Goal: Information Seeking & Learning: Learn about a topic

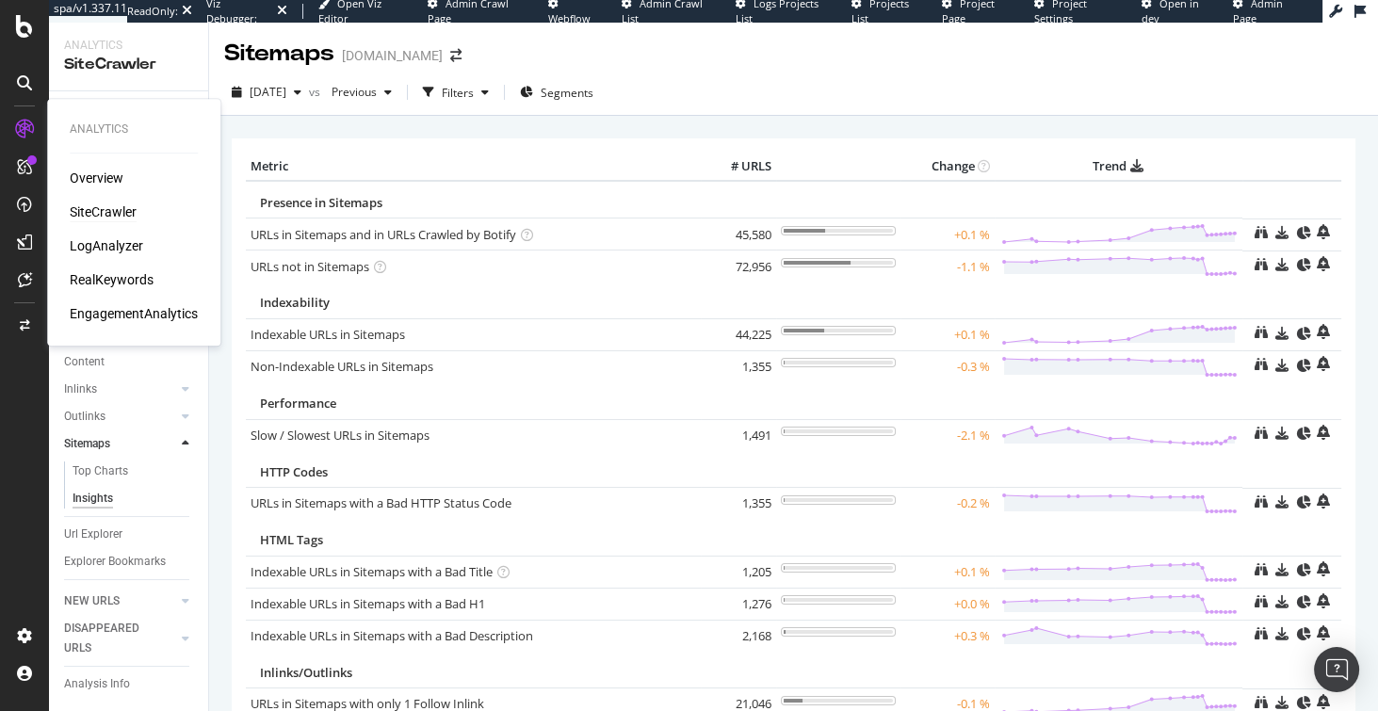
click at [100, 213] on div "SiteCrawler" at bounding box center [103, 211] width 67 height 19
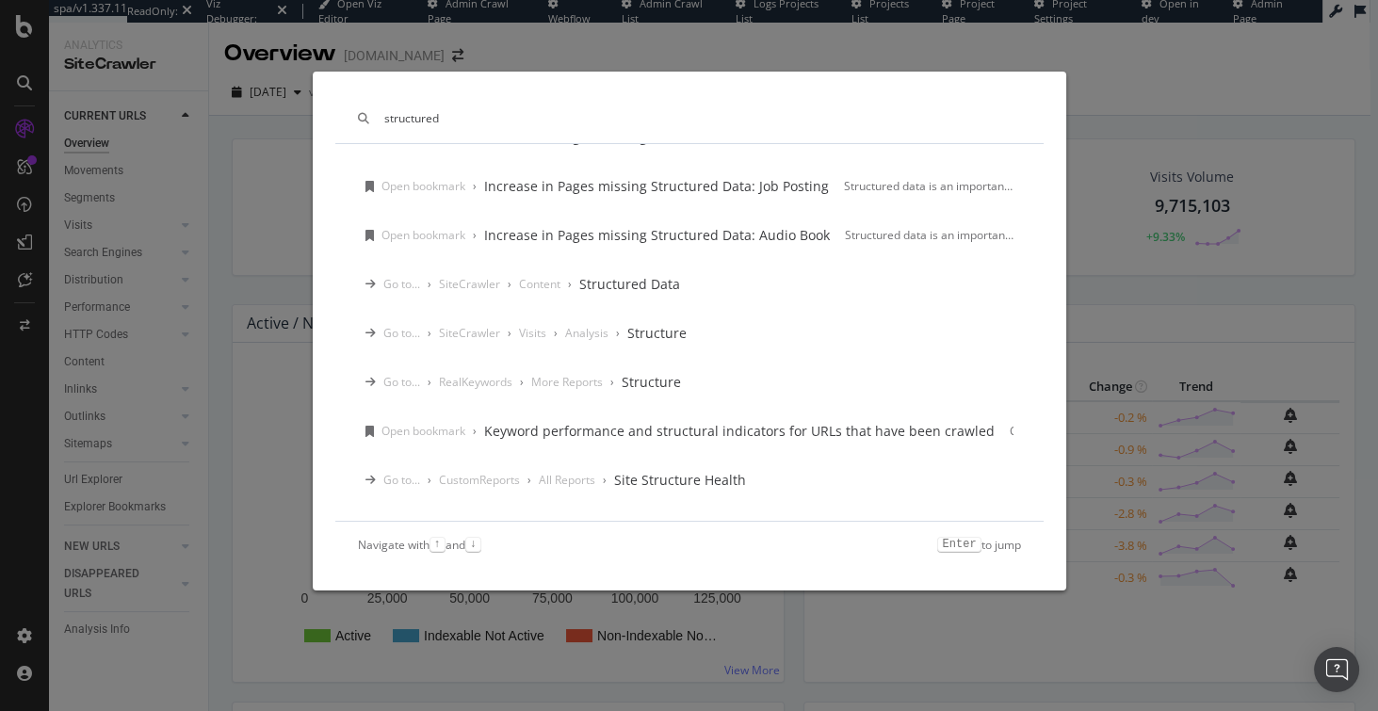
scroll to position [1169, 0]
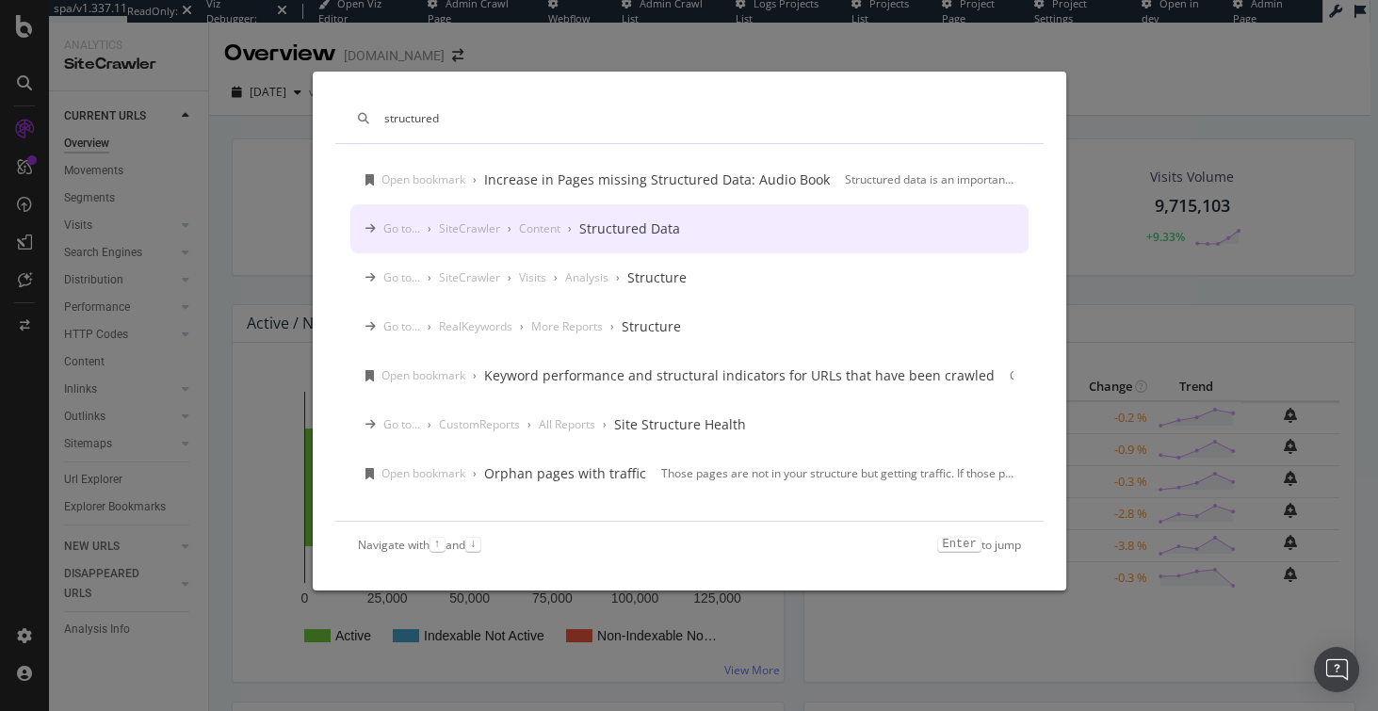
type input "structured"
click at [582, 237] on div "Go to... › SiteCrawler › Content › Structured Data" at bounding box center [689, 228] width 678 height 49
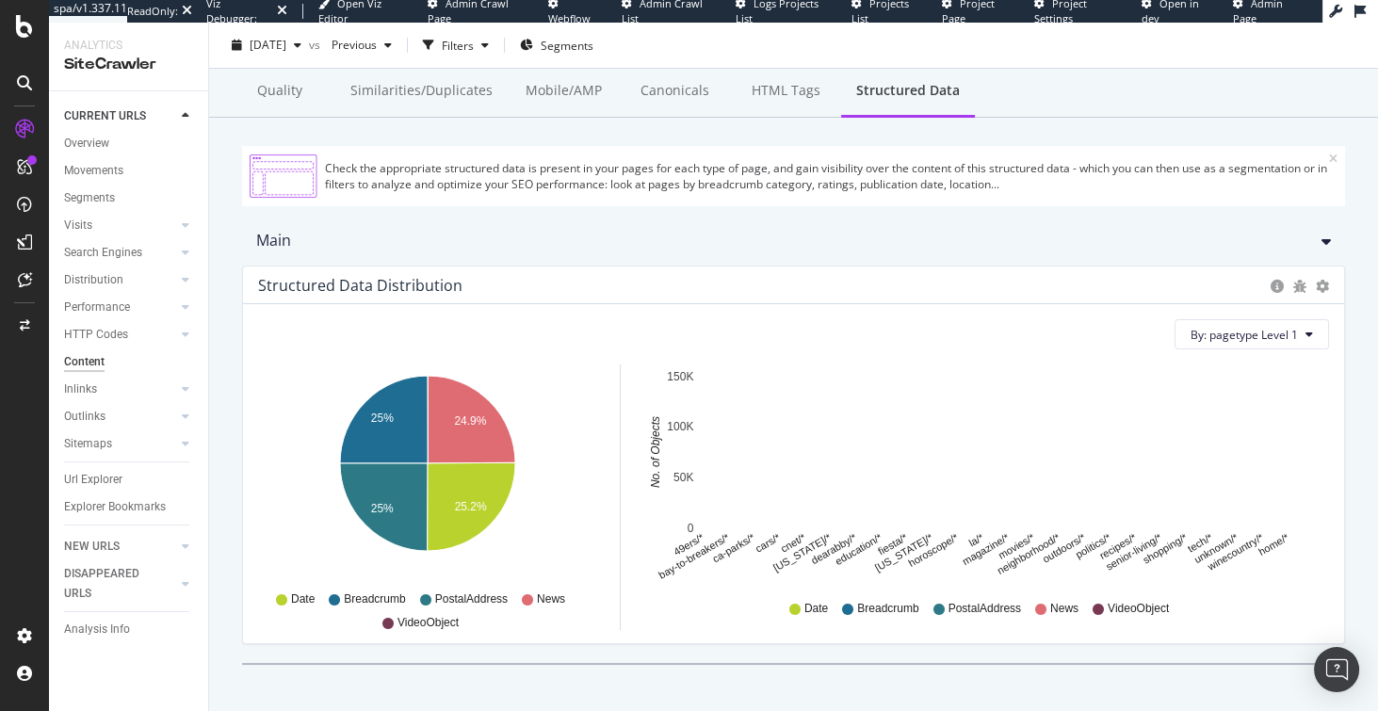
scroll to position [134, 0]
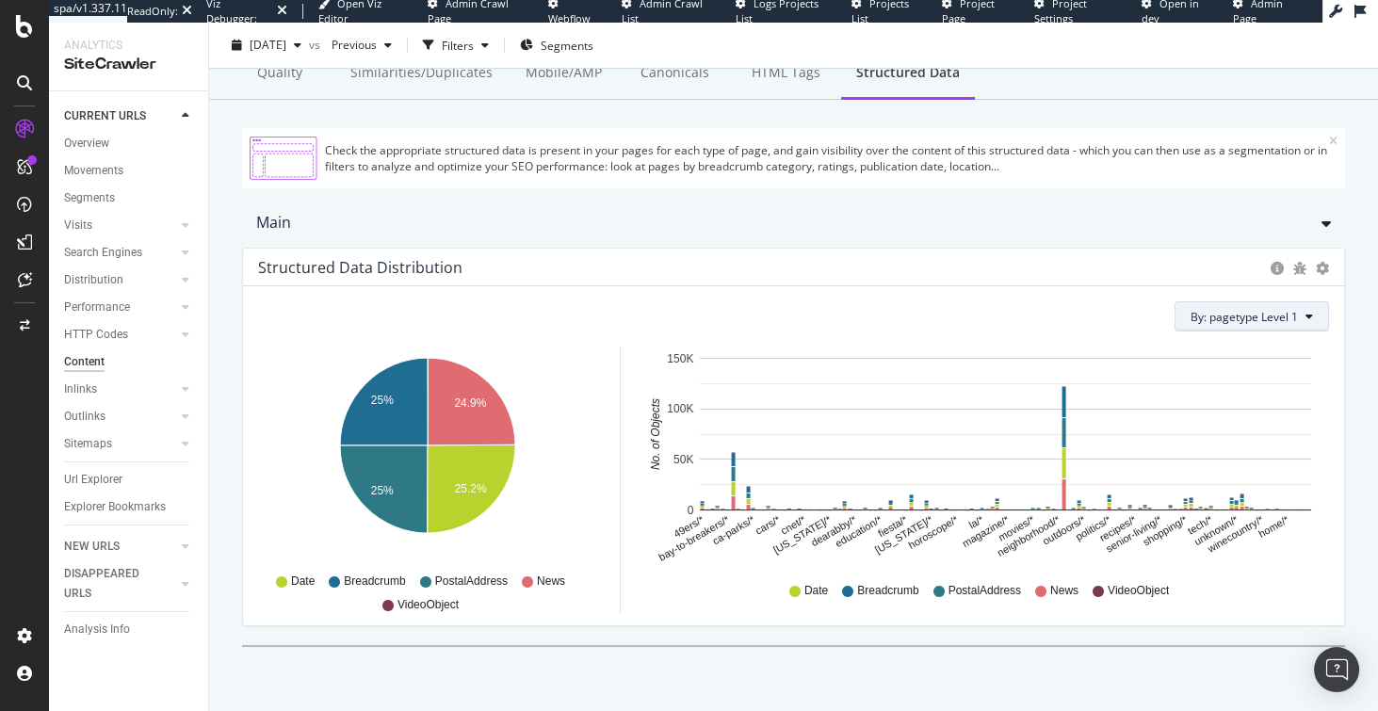
click at [1234, 309] on span "By: pagetype Level 1" at bounding box center [1243, 317] width 107 height 16
click at [1146, 281] on div "Structured Data Distribution Pie Chart (by Percentage) Table Export as CSV" at bounding box center [793, 268] width 1101 height 38
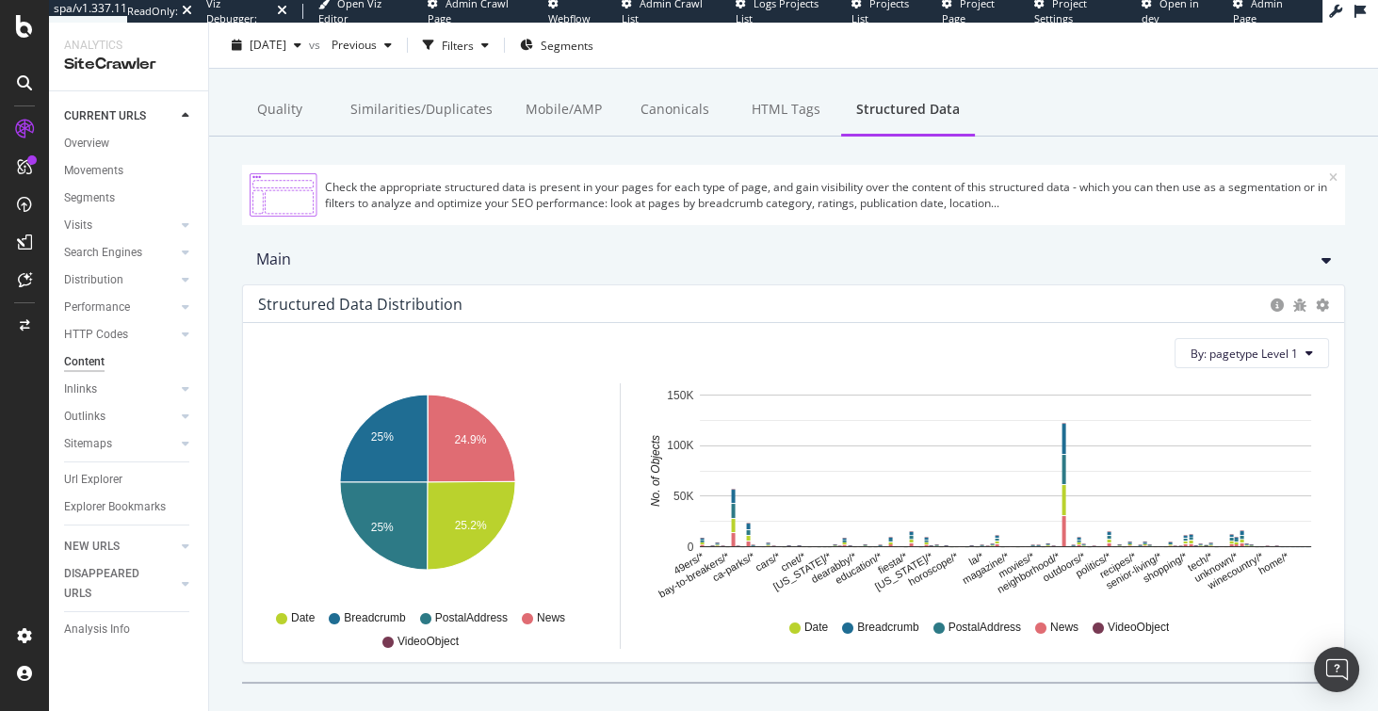
scroll to position [0, 0]
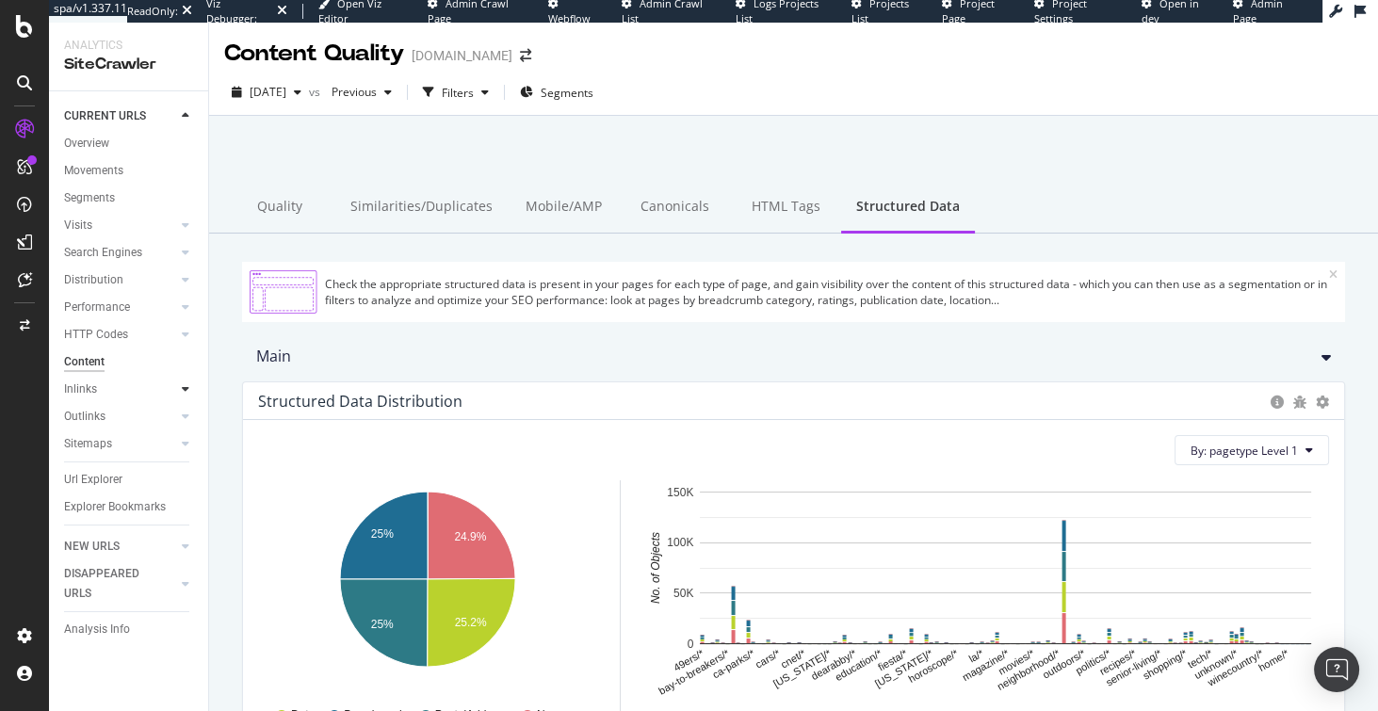
click at [186, 391] on icon at bounding box center [186, 388] width 8 height 11
click at [182, 496] on icon at bounding box center [186, 497] width 8 height 11
click at [182, 499] on icon at bounding box center [186, 500] width 8 height 11
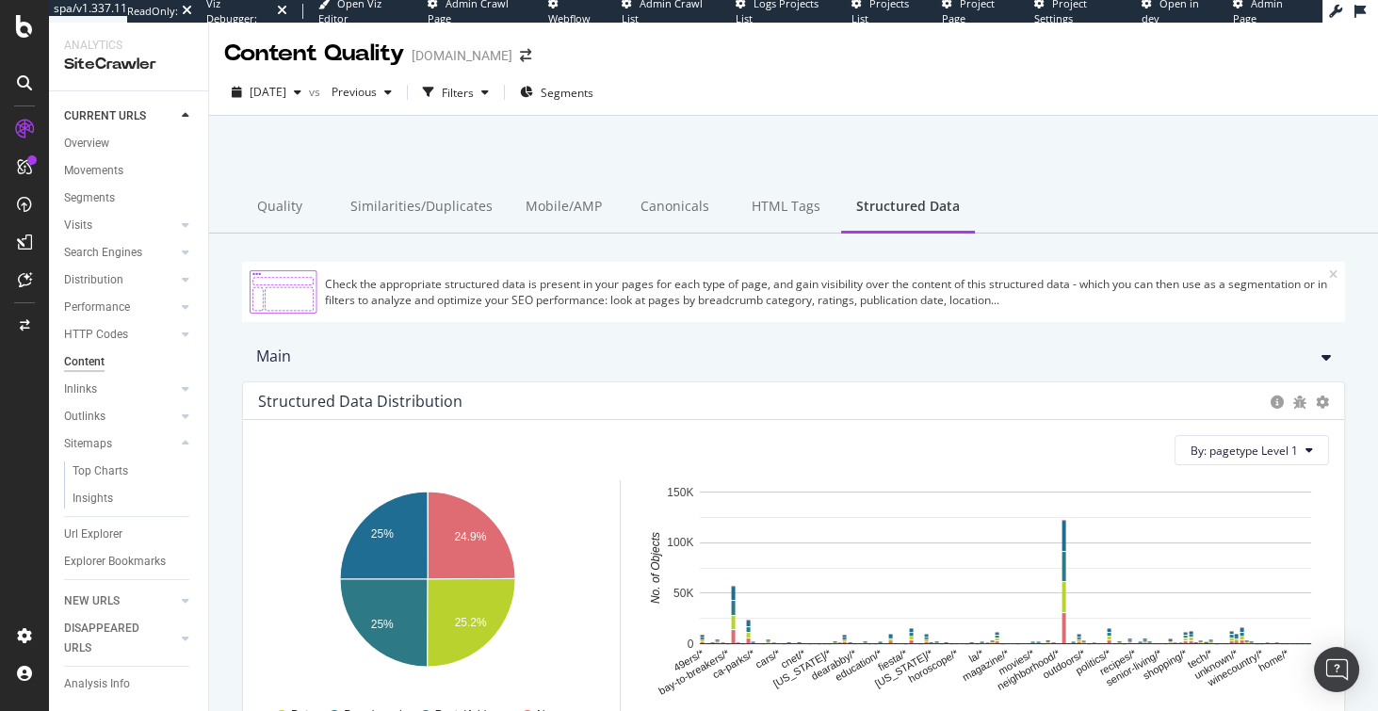
click at [83, 363] on div "Content" at bounding box center [84, 362] width 40 height 20
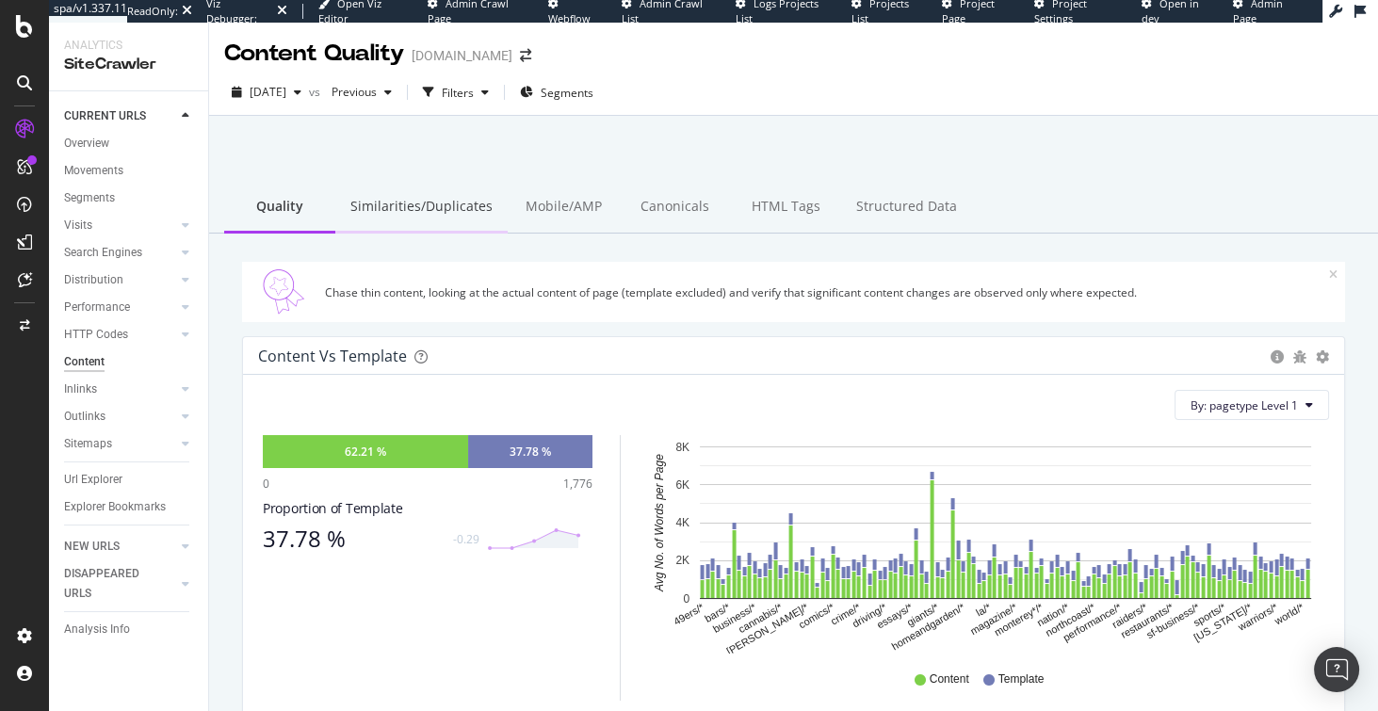
click at [444, 210] on div "Similarities/Duplicates" at bounding box center [421, 208] width 172 height 52
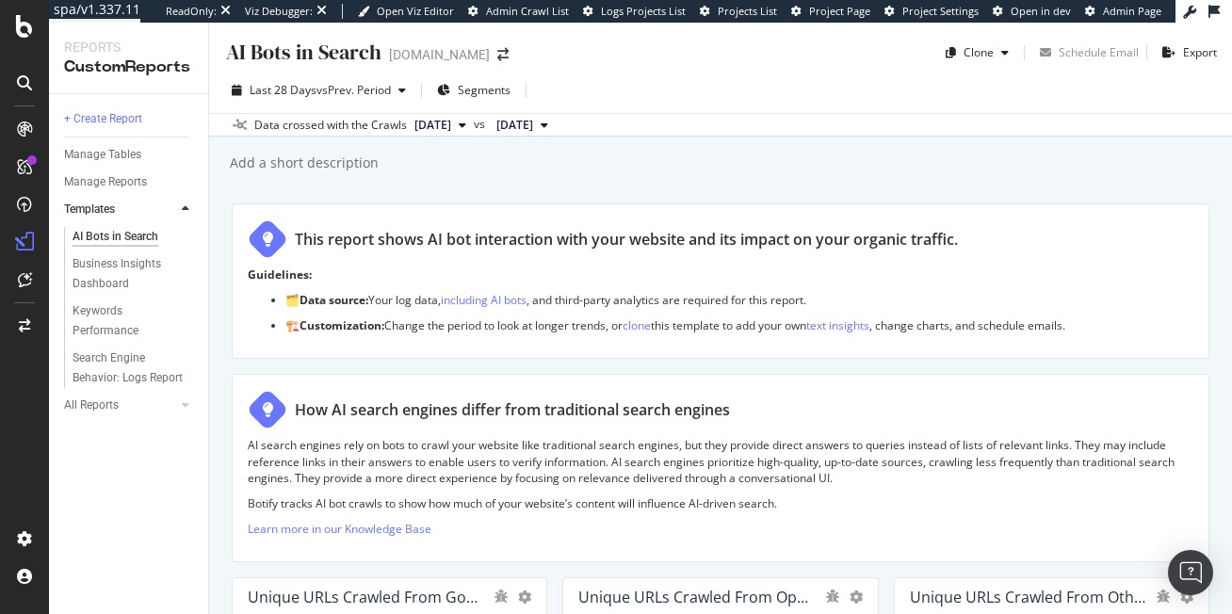
scroll to position [920, 0]
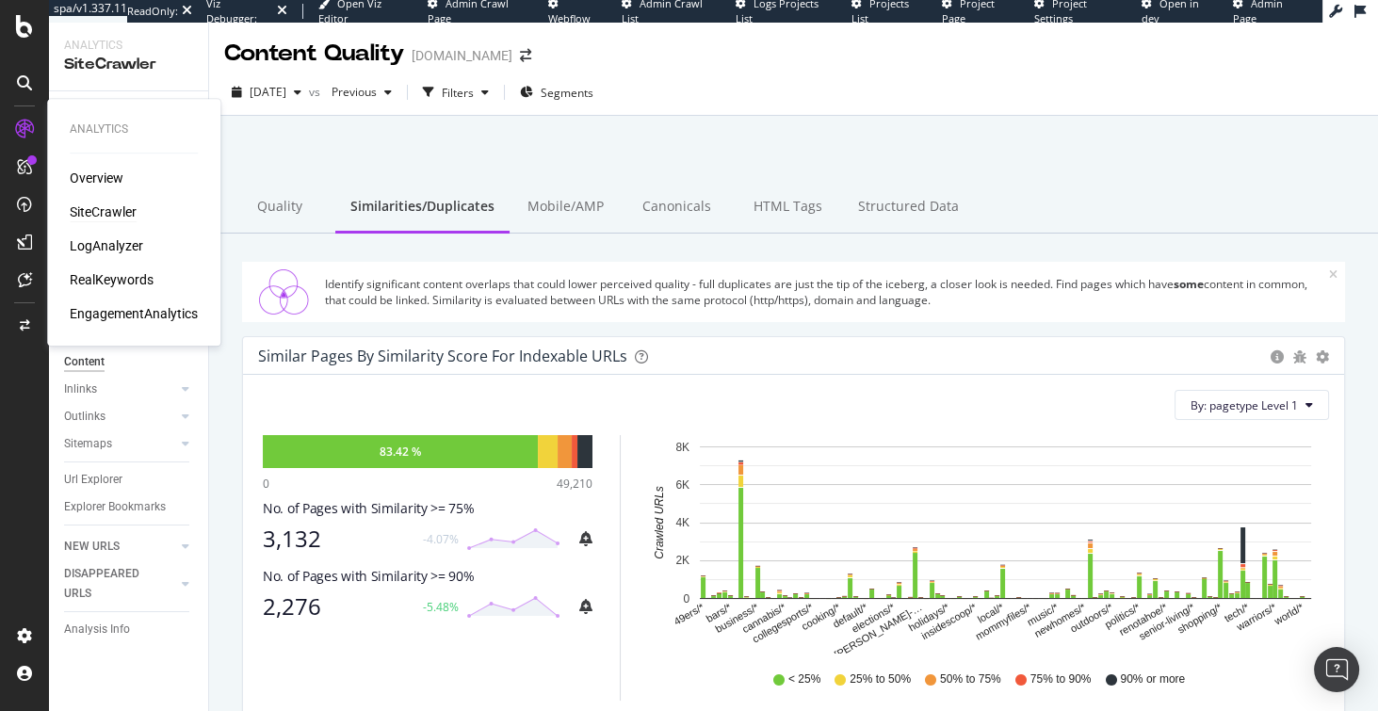
click at [99, 210] on div "SiteCrawler" at bounding box center [103, 211] width 67 height 19
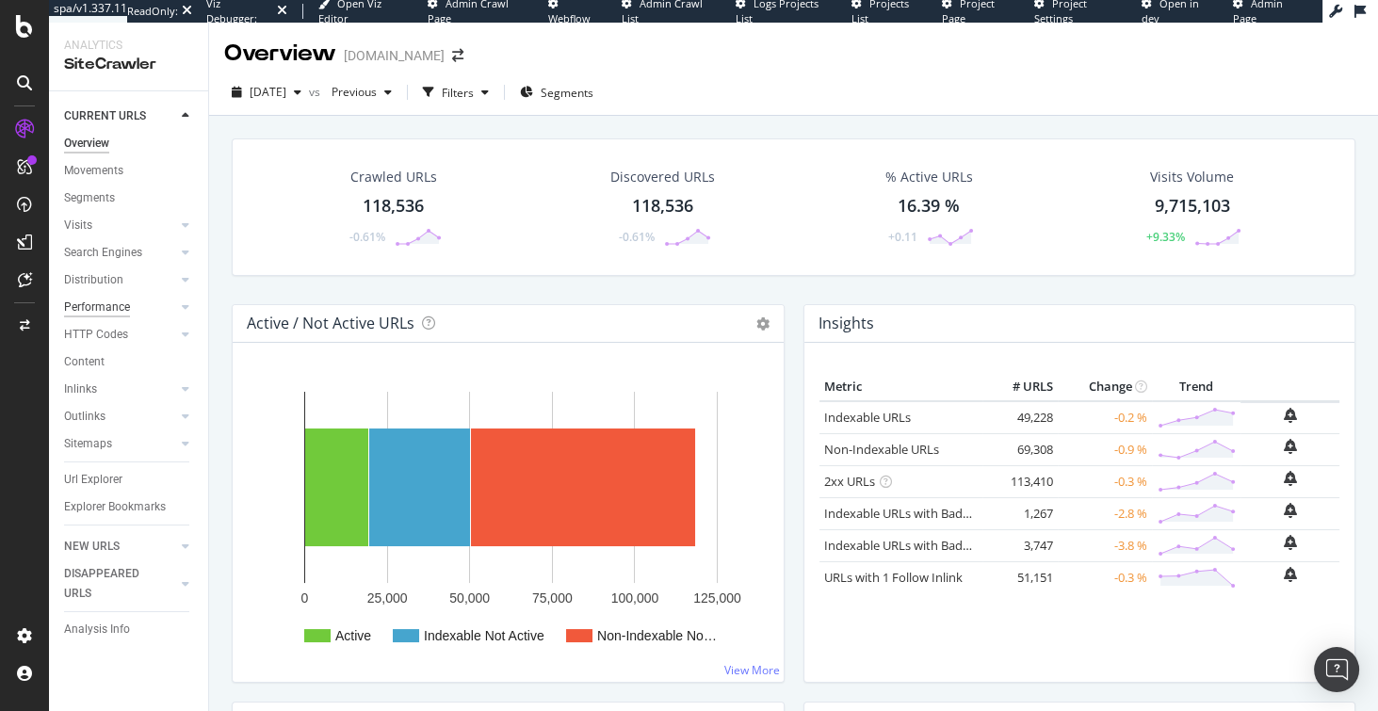
click at [98, 311] on div "Performance" at bounding box center [97, 308] width 66 height 20
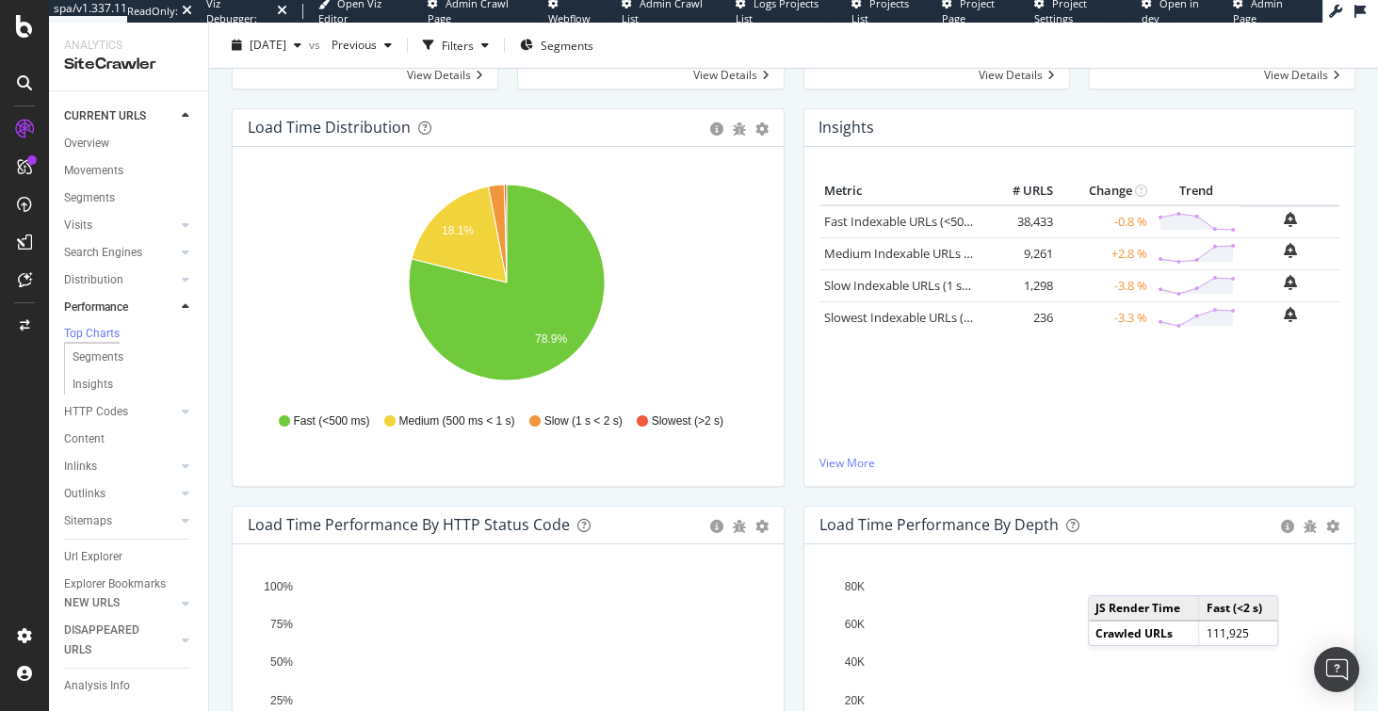
scroll to position [187, 0]
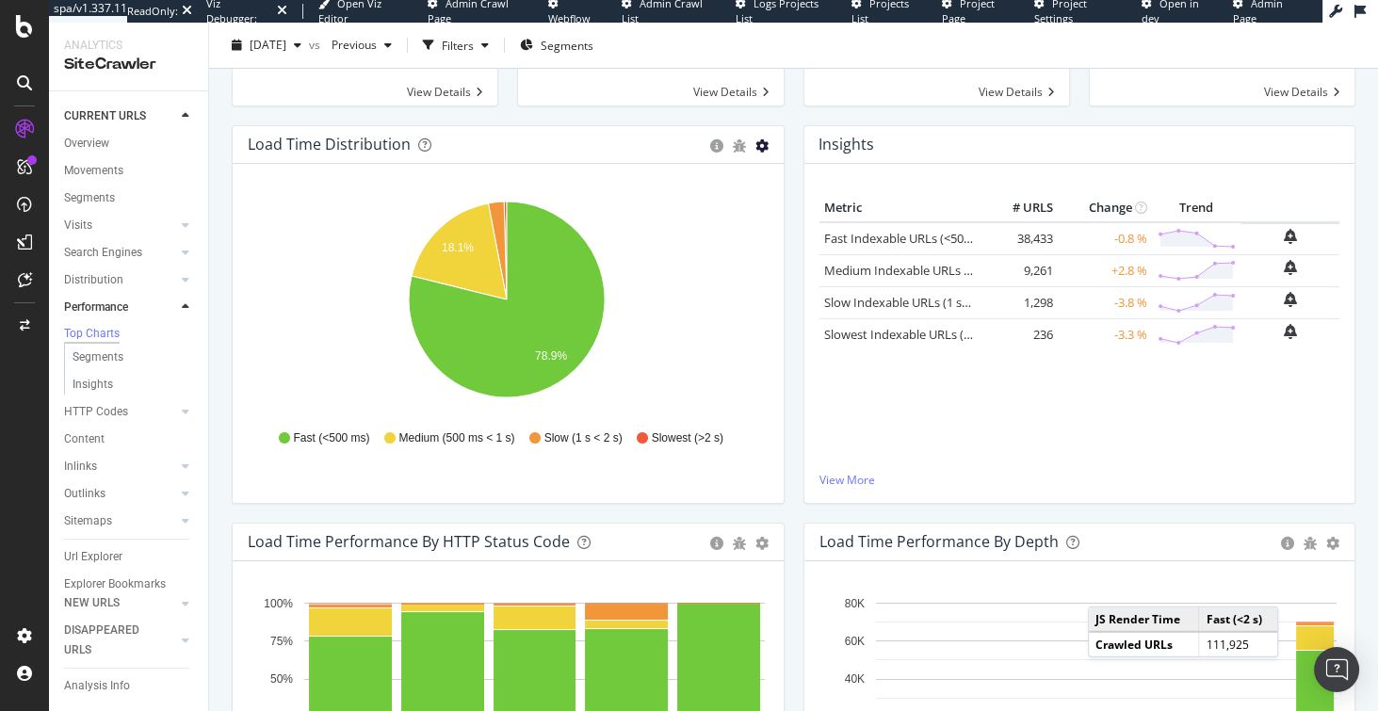
click at [757, 153] on icon "gear" at bounding box center [761, 145] width 13 height 13
click at [672, 230] on span "Table" at bounding box center [696, 216] width 171 height 25
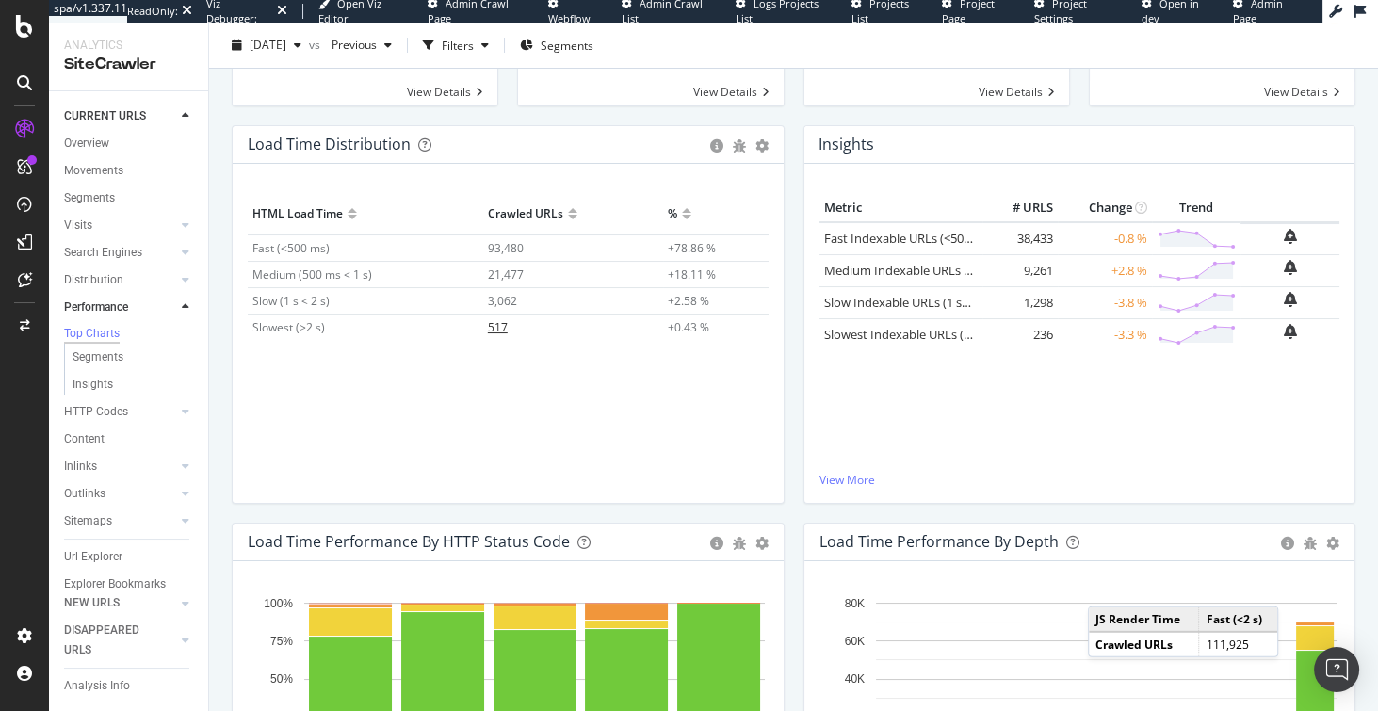
click at [492, 335] on span "517" at bounding box center [498, 327] width 20 height 16
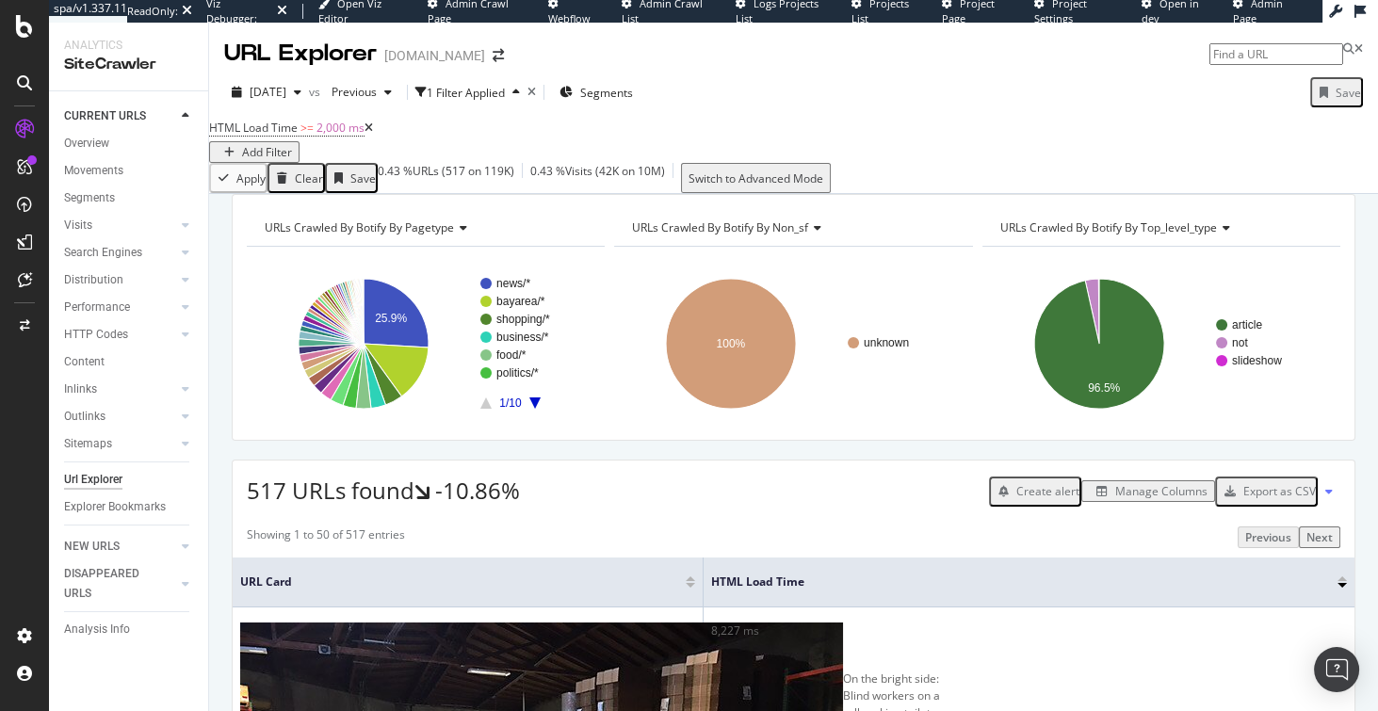
click at [1162, 499] on div "Manage Columns" at bounding box center [1161, 491] width 92 height 16
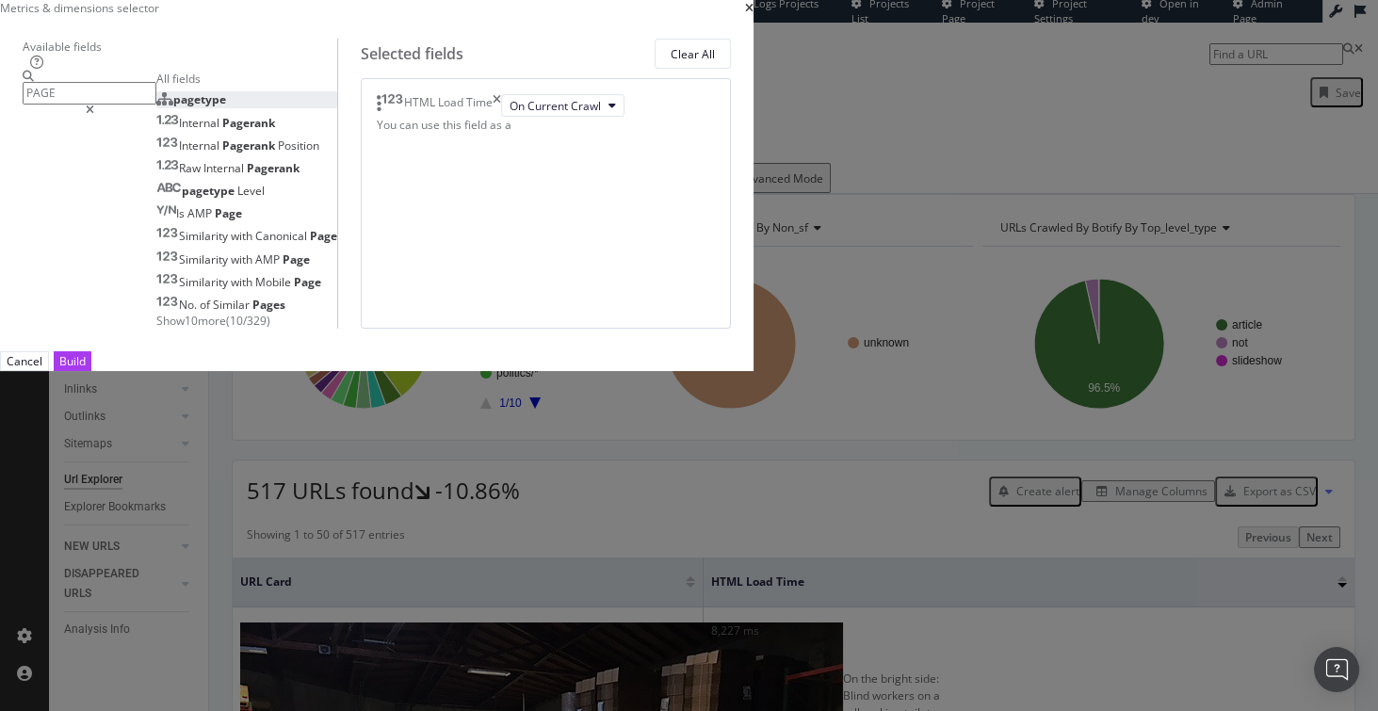
type input "PAGE"
click at [226, 107] on div "pagetype" at bounding box center [191, 99] width 70 height 16
click at [86, 369] on div "Build" at bounding box center [72, 361] width 26 height 16
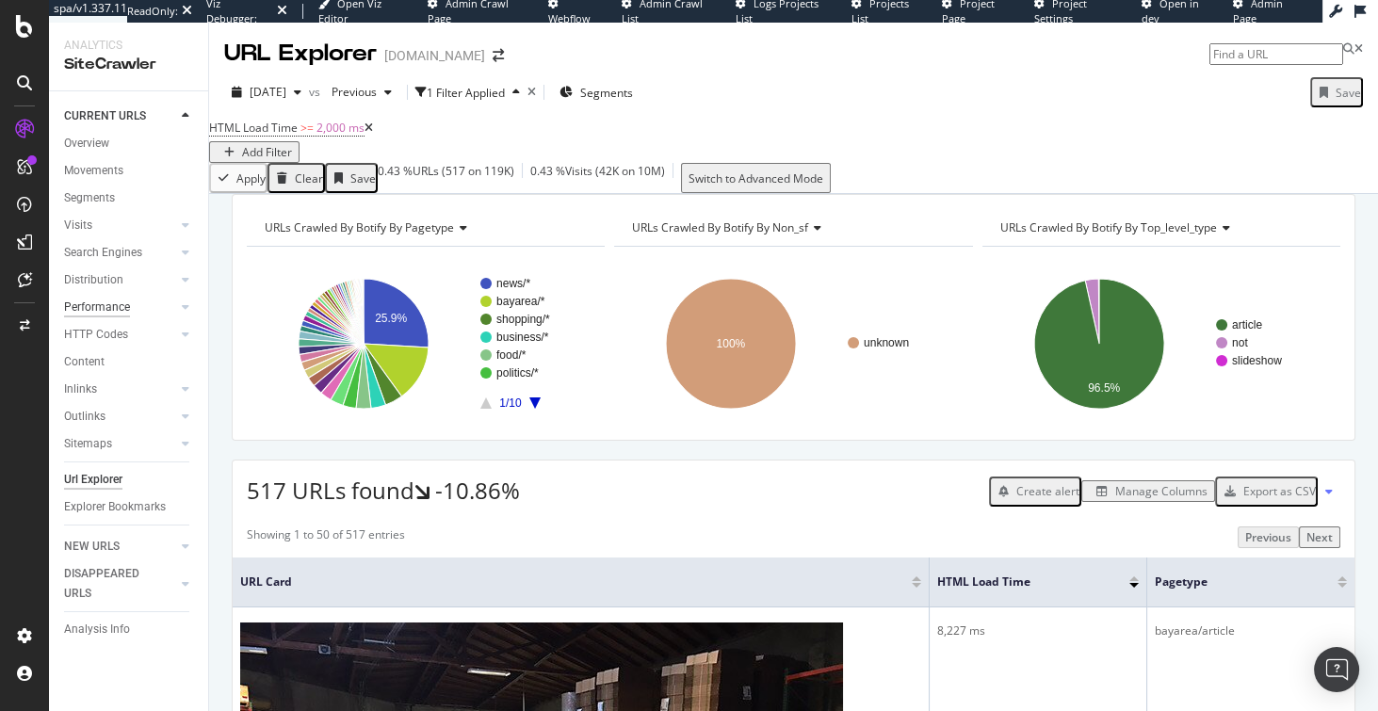
click at [88, 308] on div "Performance" at bounding box center [97, 308] width 66 height 20
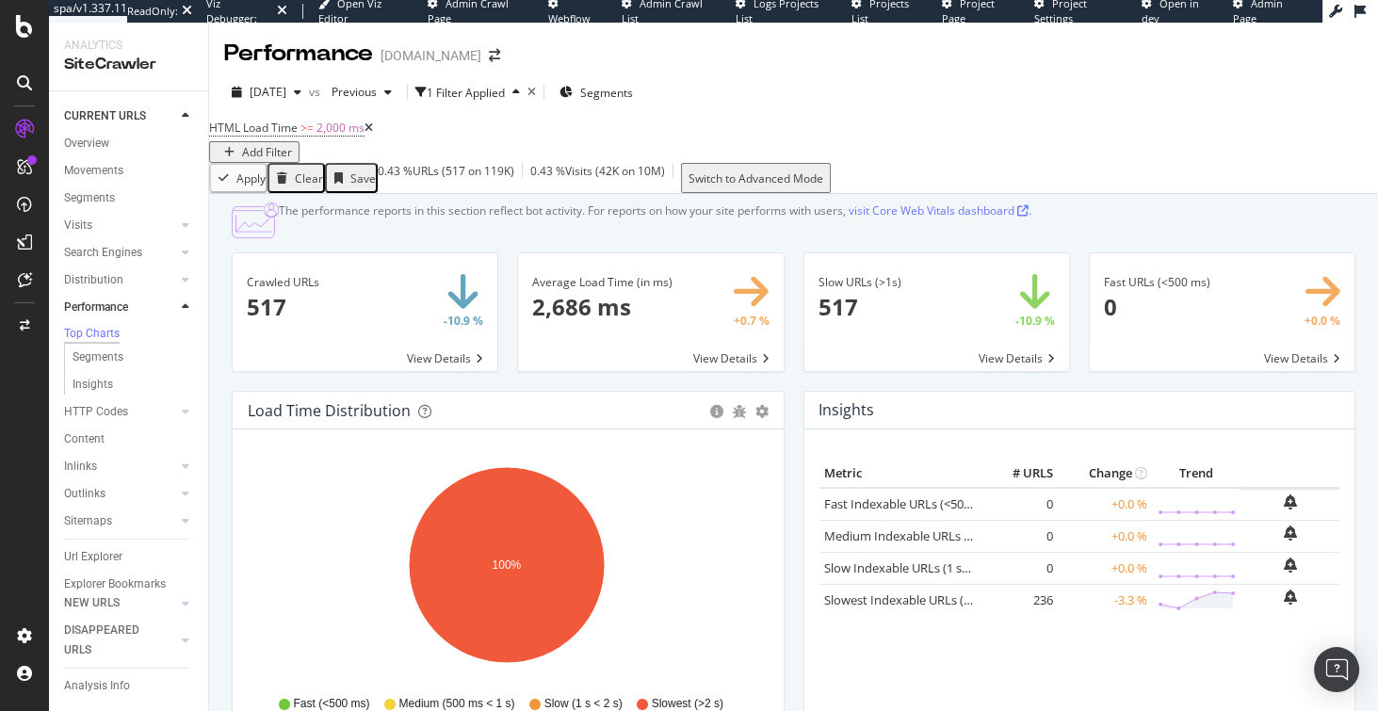
click at [373, 134] on icon at bounding box center [368, 127] width 8 height 11
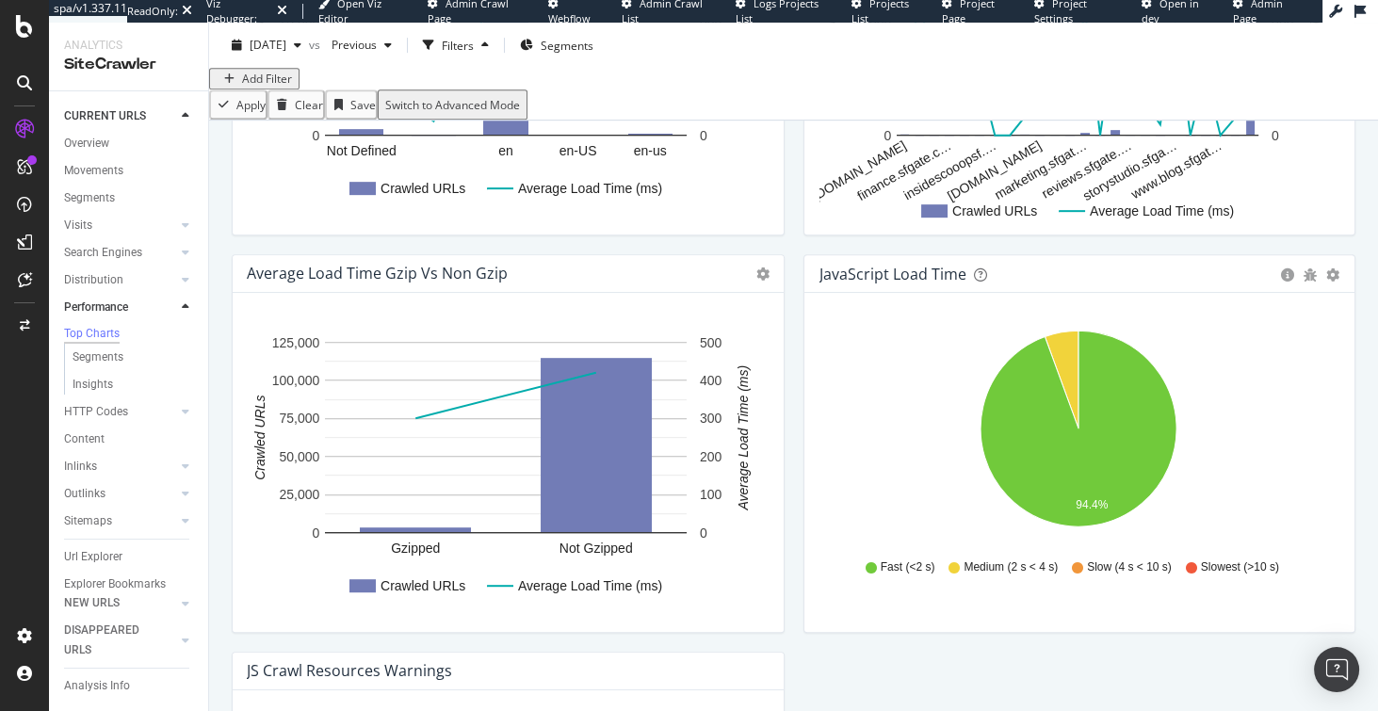
scroll to position [1291, 0]
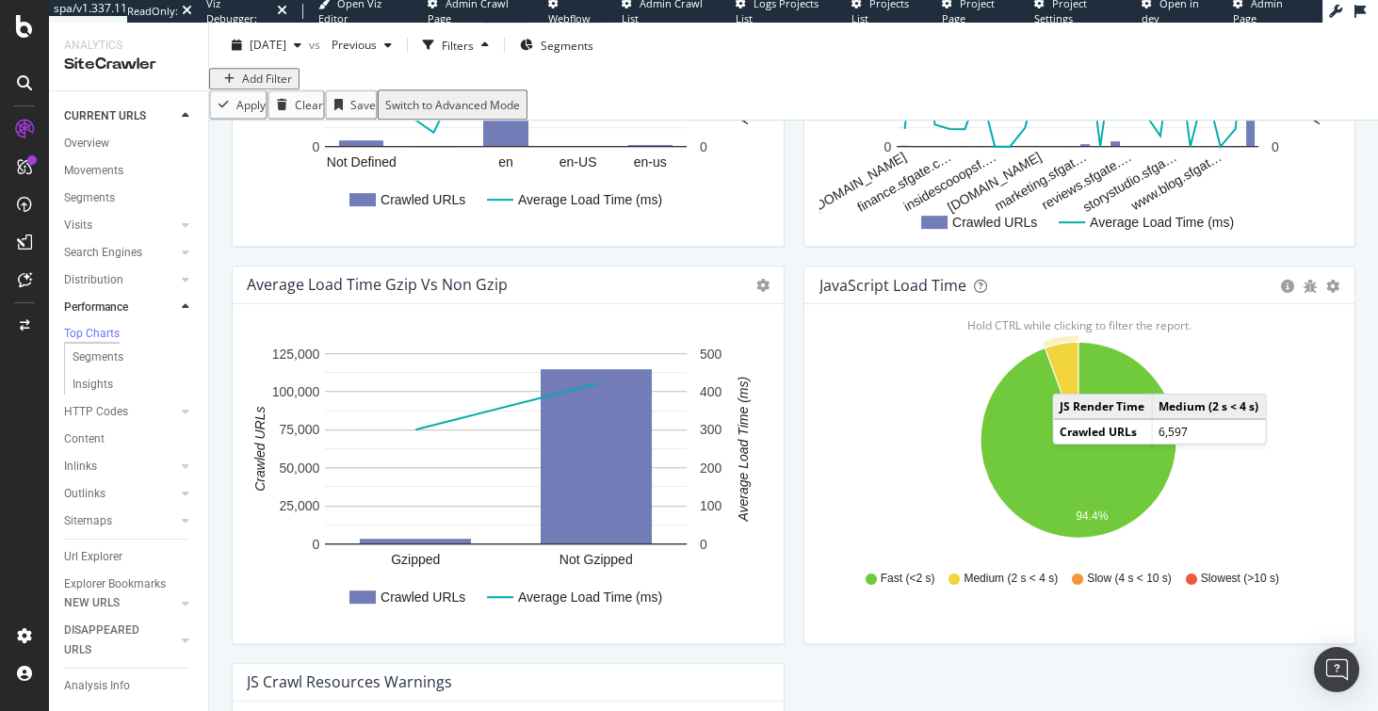
click at [1066, 427] on icon "A chart." at bounding box center [1061, 391] width 34 height 98
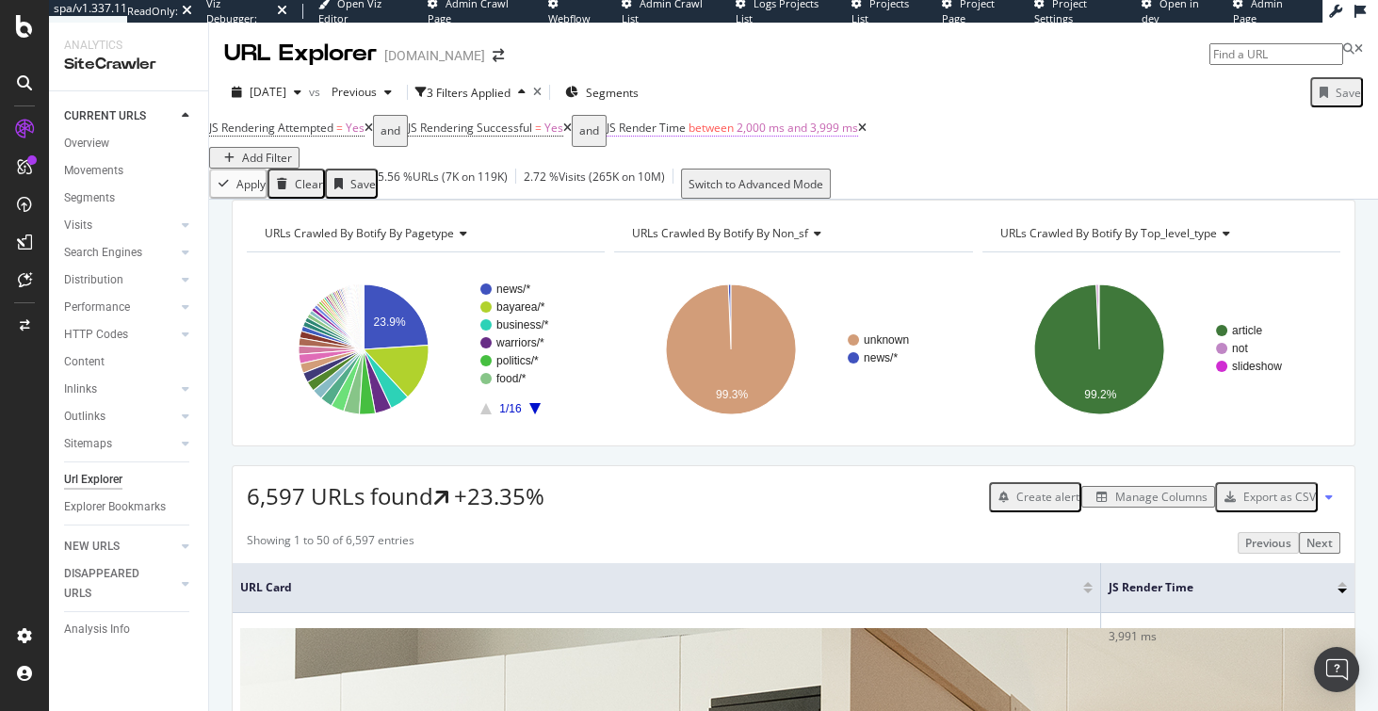
click at [791, 136] on span "2,000 ms and 3,999 ms" at bounding box center [796, 128] width 121 height 16
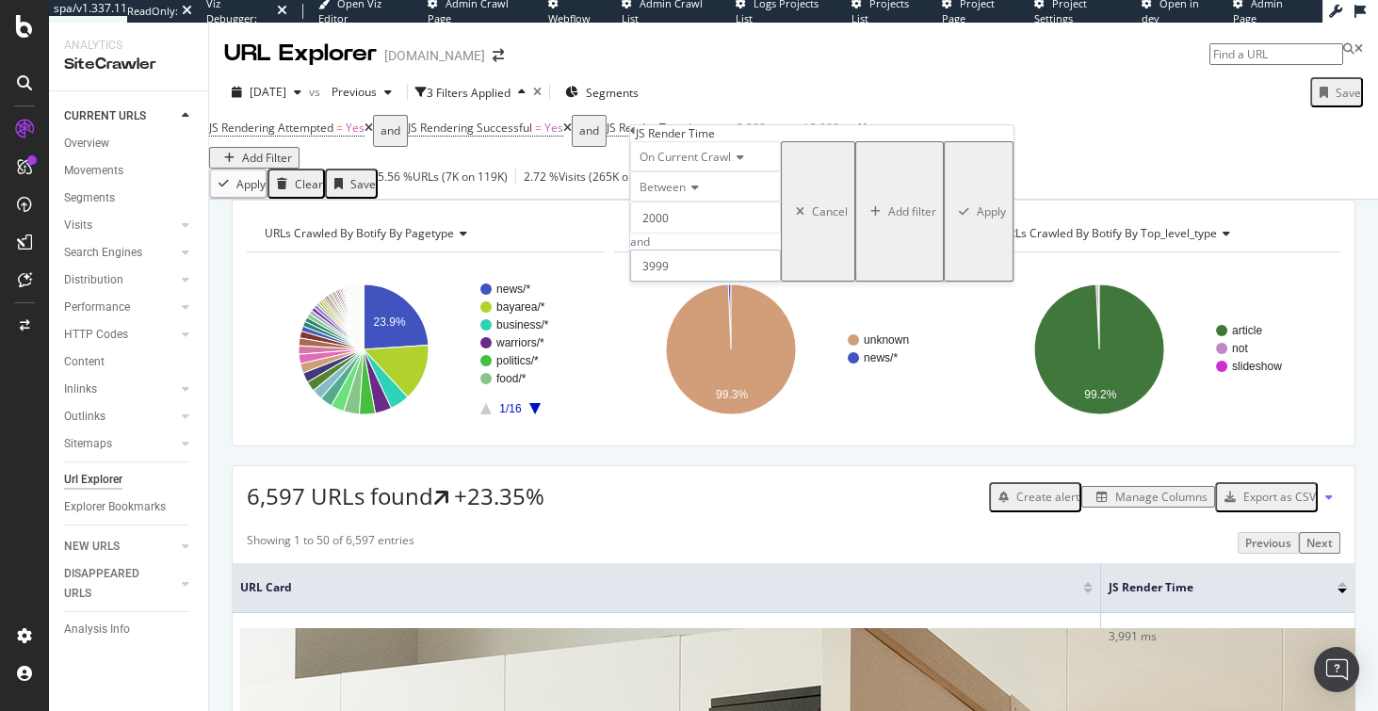
drag, startPoint x: 708, startPoint y: 305, endPoint x: 634, endPoint y: 310, distance: 74.5
click at [634, 282] on div "On Current Crawl Between 2000 and 3999 Cancel Add filter Apply" at bounding box center [821, 211] width 383 height 140
type input "39999"
click at [976, 219] on div "Apply" at bounding box center [990, 211] width 29 height 16
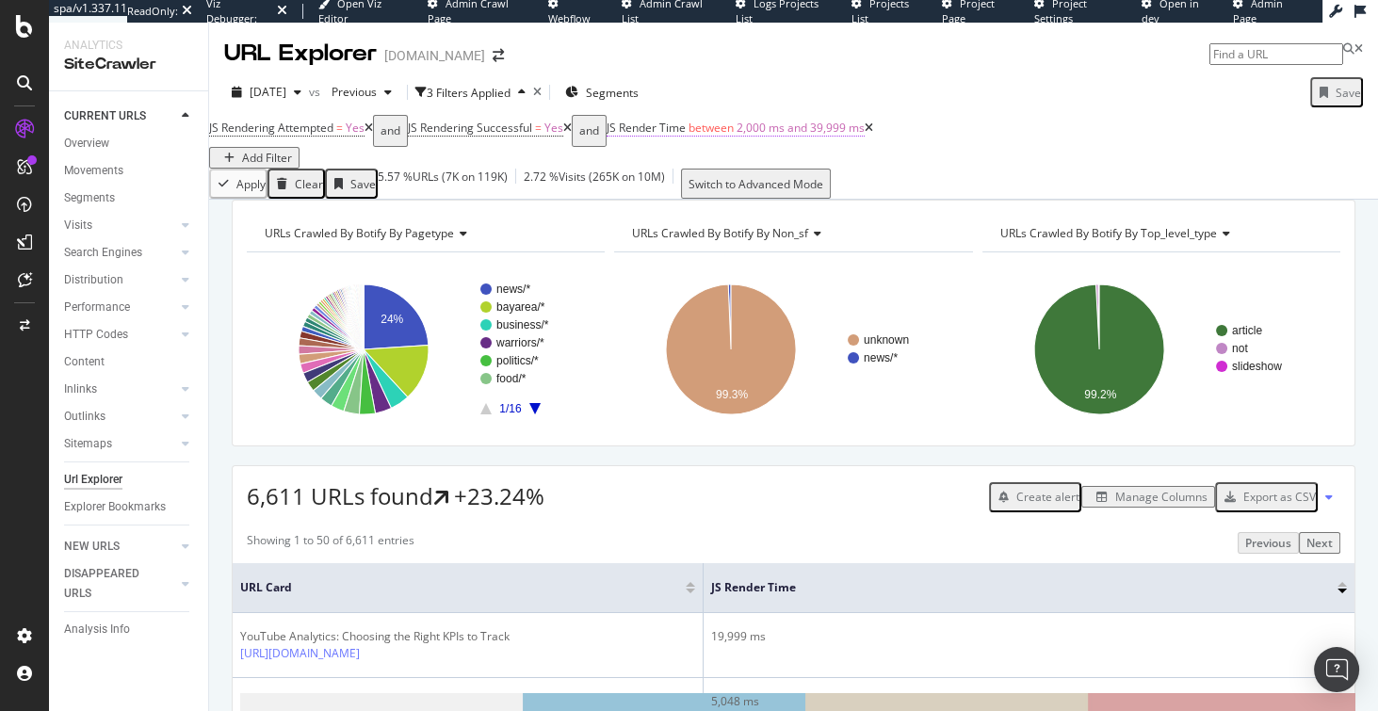
click at [858, 136] on span "2,000 ms and 39,999 ms" at bounding box center [800, 128] width 128 height 16
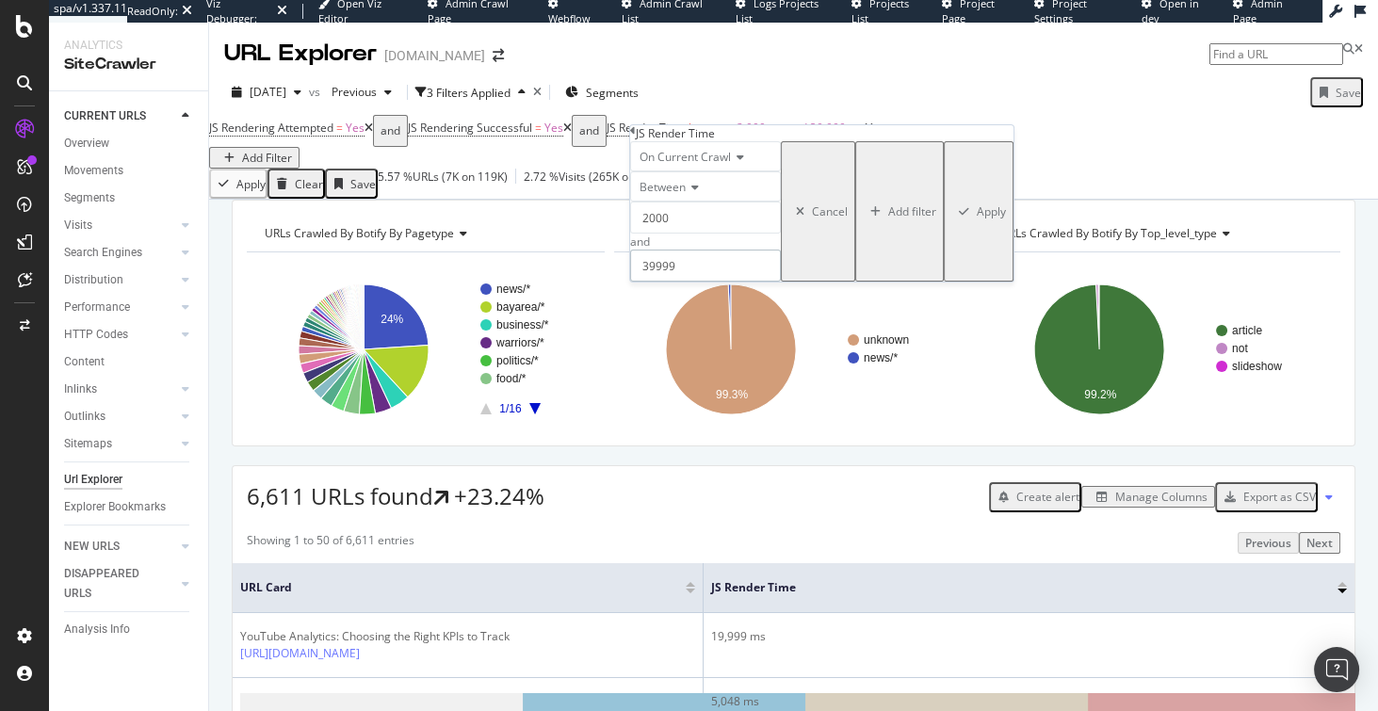
drag, startPoint x: 712, startPoint y: 309, endPoint x: 620, endPoint y: 305, distance: 92.4
click at [620, 305] on body "spa/v1.337.11 ReadOnly: Viz Debugger: Open Viz Editor Admin Crawl Page Webflow …" at bounding box center [689, 355] width 1378 height 711
drag, startPoint x: 691, startPoint y: 303, endPoint x: 655, endPoint y: 293, distance: 37.3
click at [655, 282] on input "39999" at bounding box center [705, 266] width 151 height 32
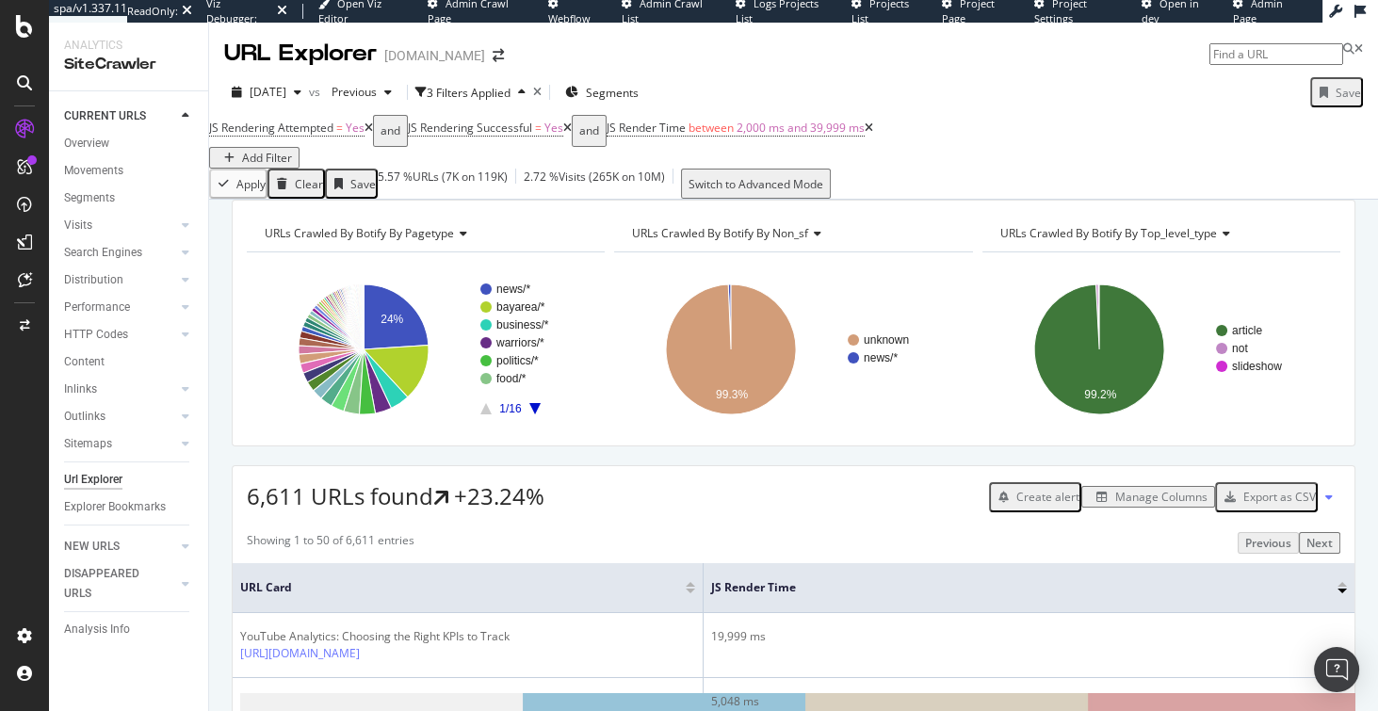
click at [755, 494] on div "6,611 URLs found +23.24% Create alert Manage Columns Export as CSV" at bounding box center [793, 489] width 1121 height 46
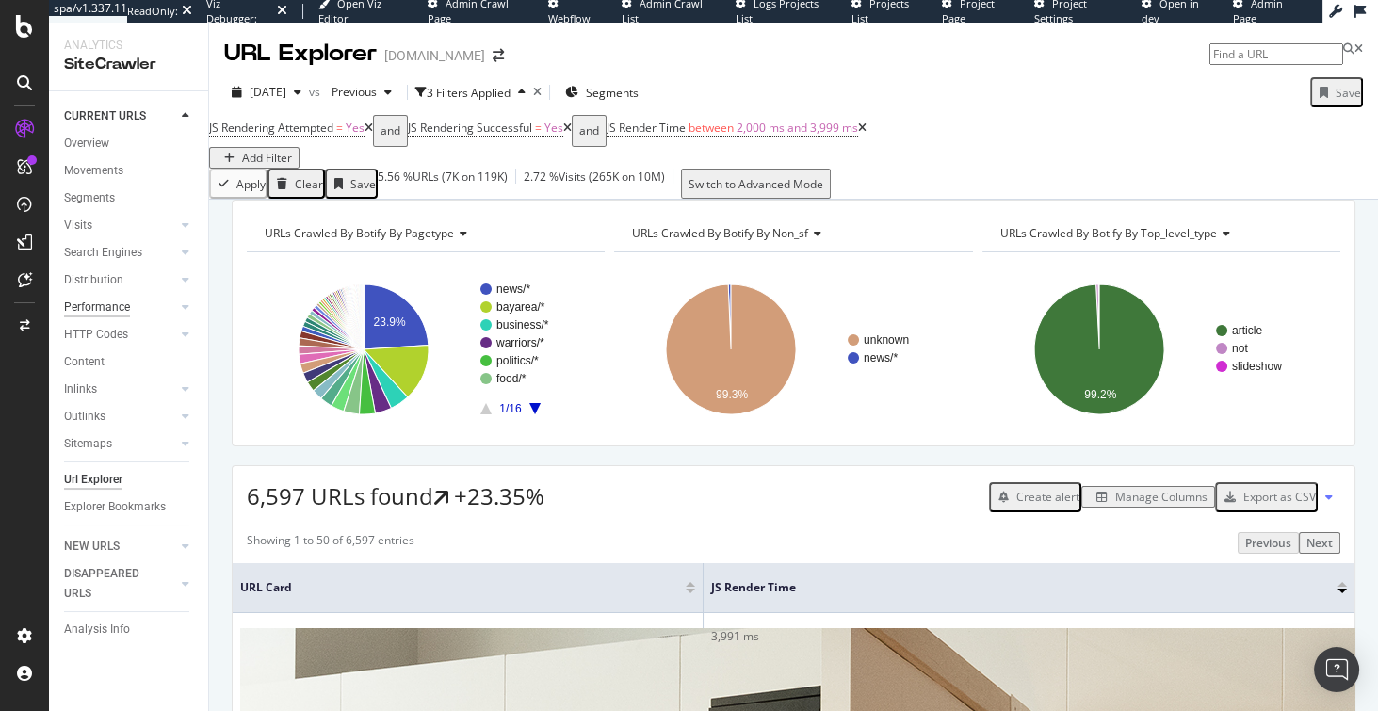
click at [114, 311] on div "Performance" at bounding box center [97, 308] width 66 height 20
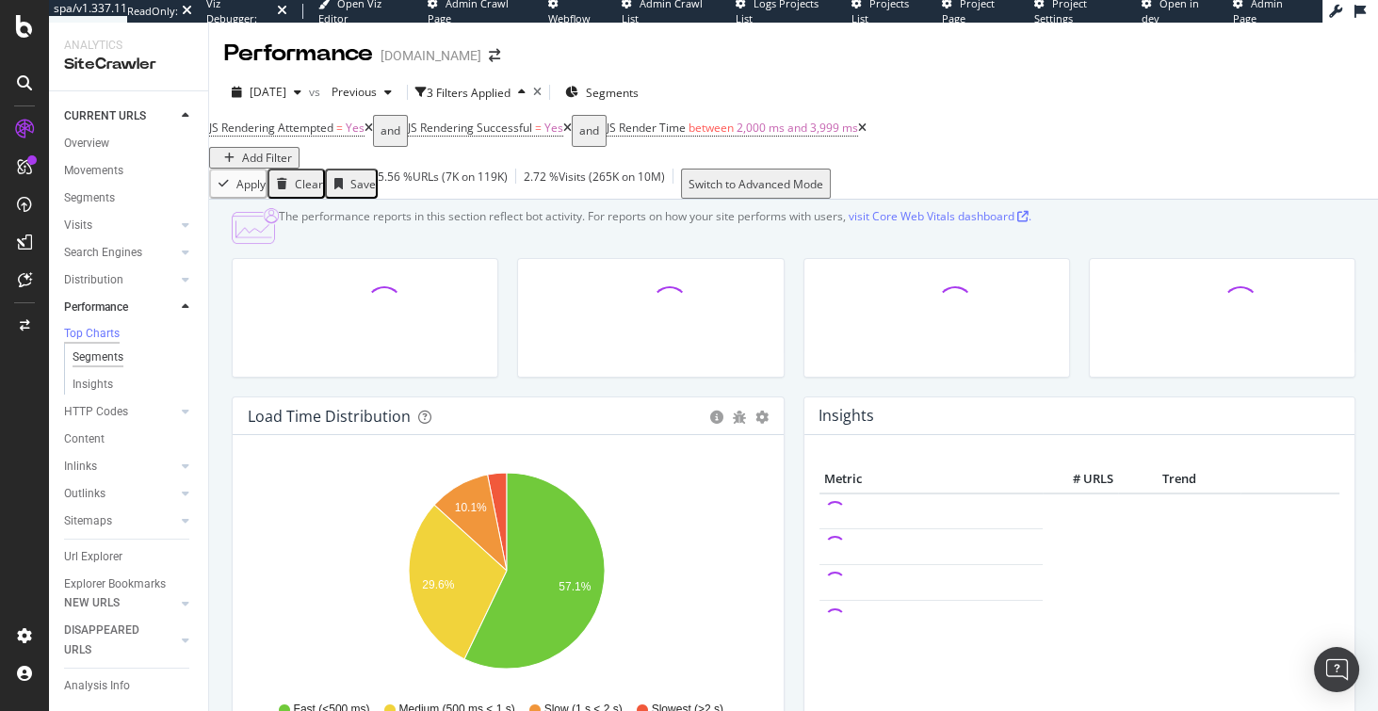
click at [111, 362] on div "Segments" at bounding box center [98, 357] width 51 height 20
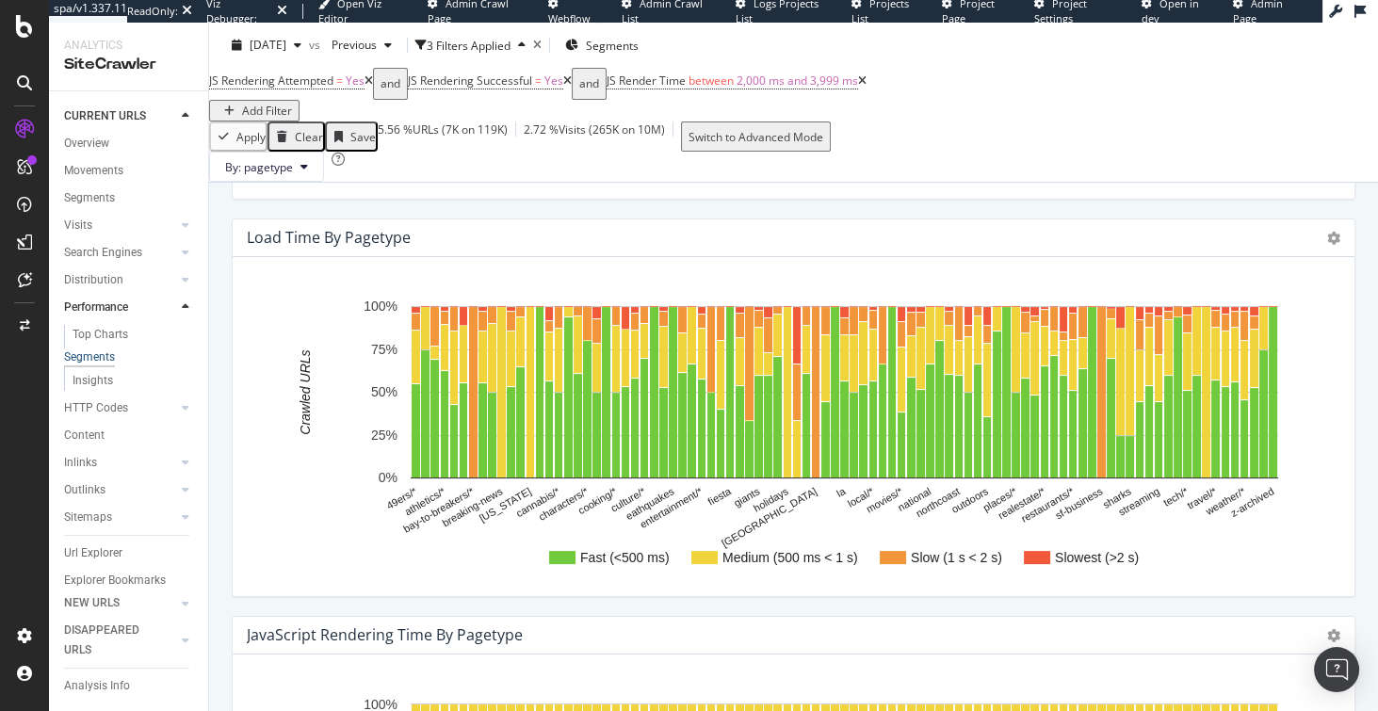
scroll to position [468, 0]
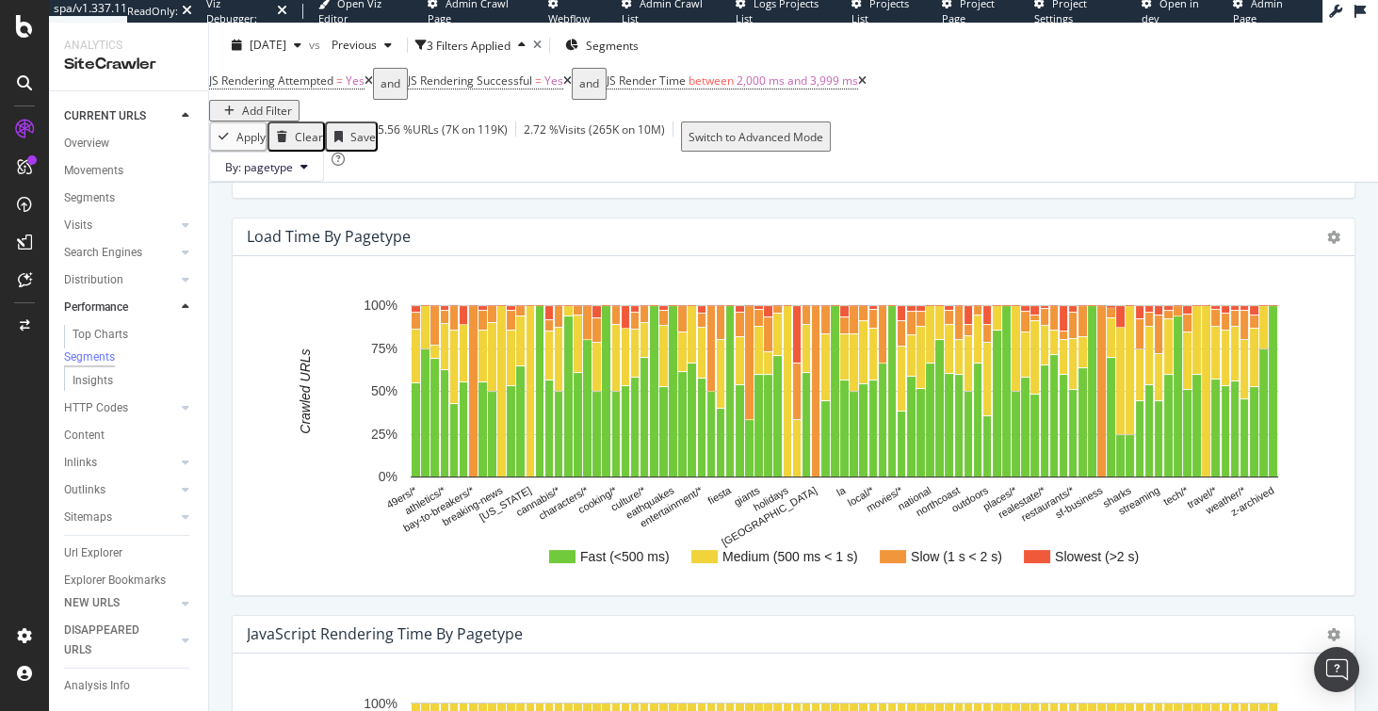
click at [373, 87] on icon at bounding box center [368, 80] width 8 height 11
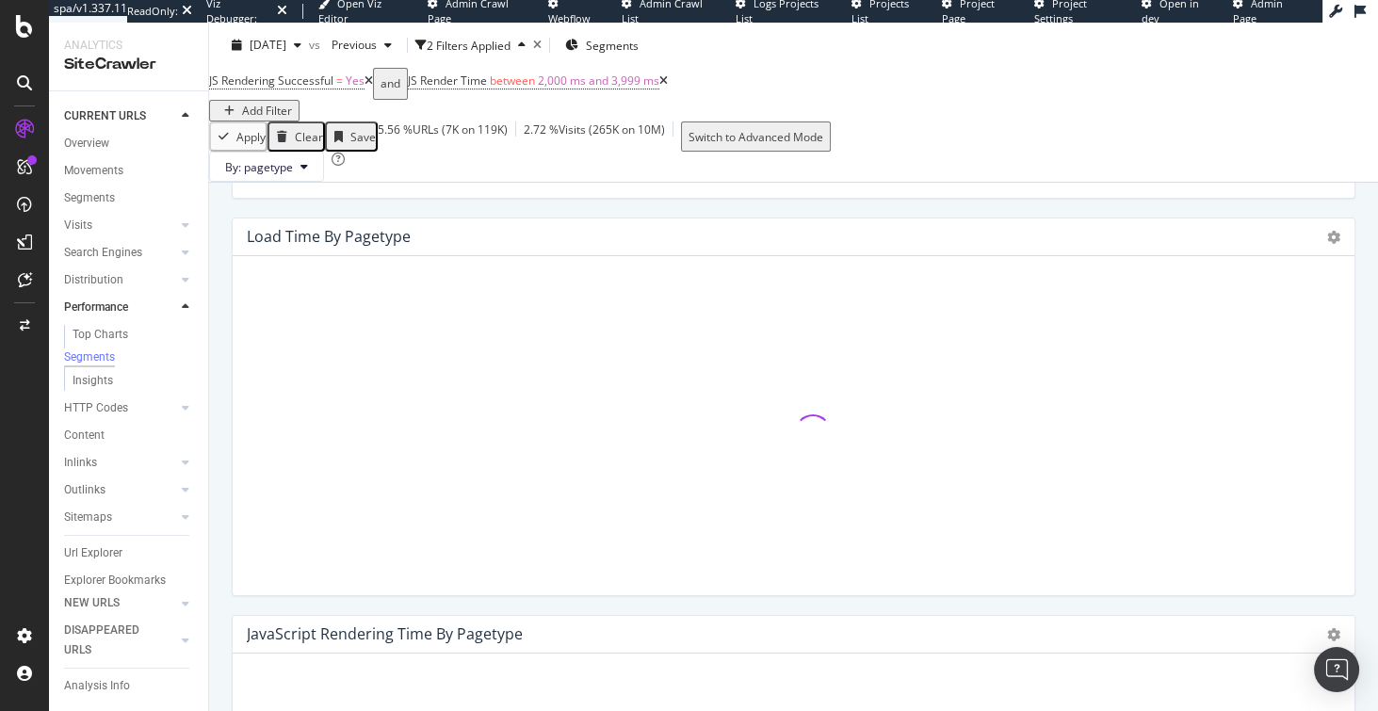
drag, startPoint x: 384, startPoint y: 103, endPoint x: 437, endPoint y: 121, distance: 55.7
click at [437, 121] on div "JS Rendering Successful = Yes and [PERSON_NAME] Time between 2,000 ms and 3,999…" at bounding box center [793, 95] width 1169 height 54
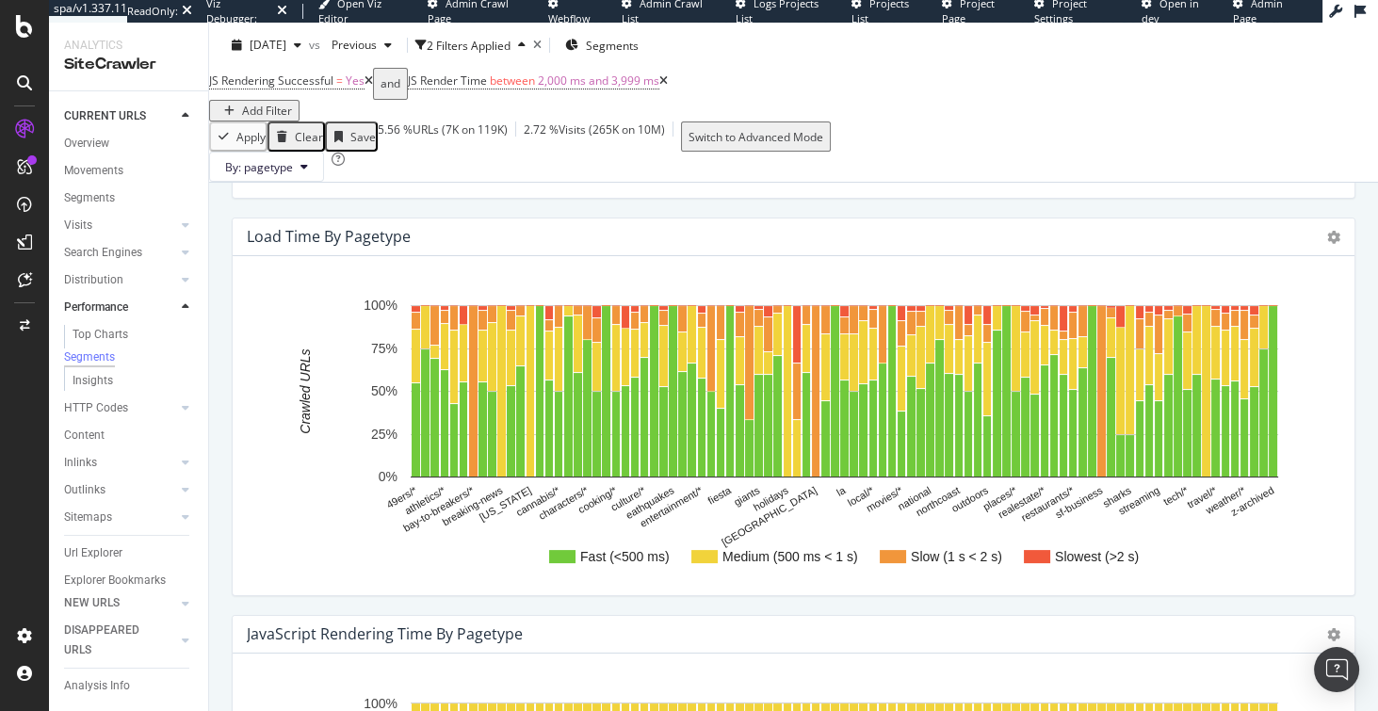
click at [668, 87] on icon at bounding box center [663, 80] width 8 height 11
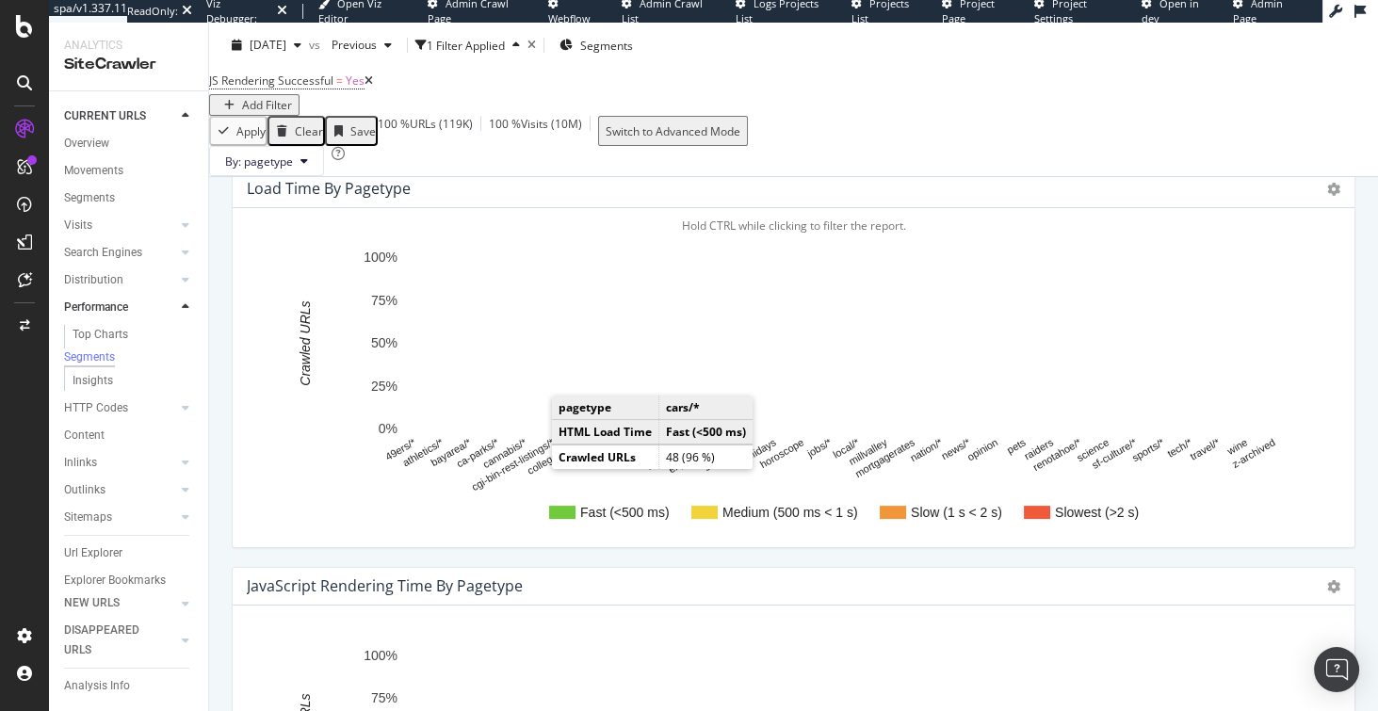
scroll to position [516, 0]
